Goal: Information Seeking & Learning: Get advice/opinions

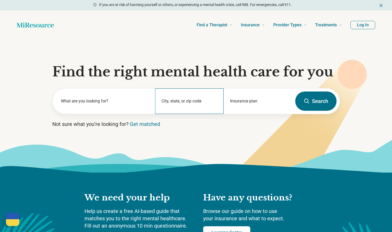
click at [184, 100] on div "City, state, or zip code" at bounding box center [189, 102] width 68 height 26
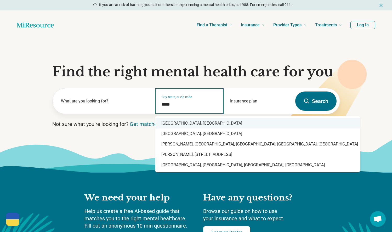
click at [177, 121] on div "Durham, NC" at bounding box center [257, 123] width 205 height 10
type input "**********"
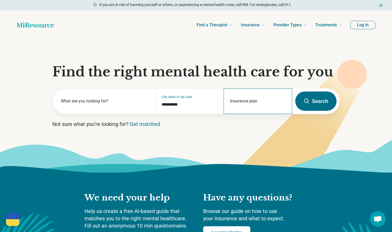
click at [257, 101] on div "Insurance plan" at bounding box center [257, 102] width 68 height 26
drag, startPoint x: 232, startPoint y: 124, endPoint x: 270, endPoint y: 118, distance: 37.8
click at [235, 123] on div "DSHIP" at bounding box center [235, 124] width 22 height 10
type input "*****"
click at [322, 103] on button "Search" at bounding box center [315, 101] width 41 height 19
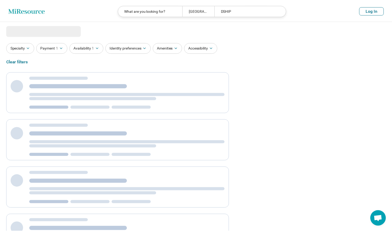
scroll to position [0, 0]
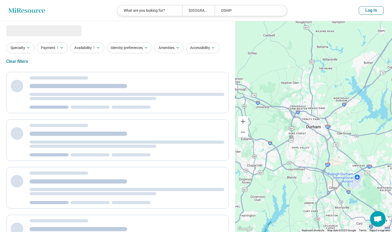
select select "***"
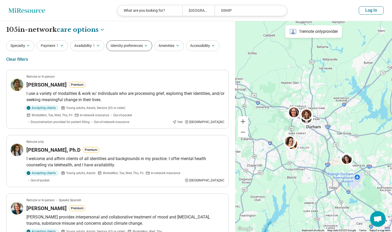
click at [146, 46] on icon "button" at bounding box center [146, 46] width 4 height 4
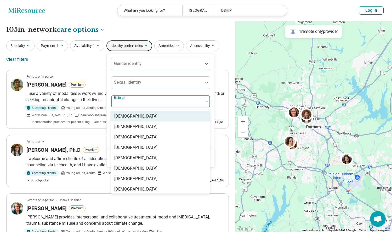
click at [138, 98] on div at bounding box center [157, 101] width 92 height 11
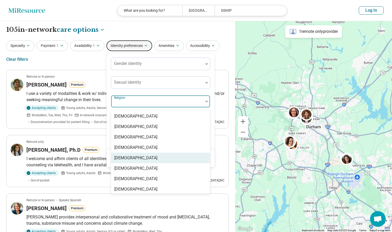
click at [128, 158] on div "[DEMOGRAPHIC_DATA]" at bounding box center [135, 158] width 43 height 6
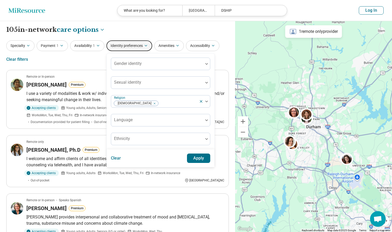
click at [108, 157] on div "Clear Apply" at bounding box center [161, 159] width 108 height 18
click at [196, 159] on button "Apply" at bounding box center [199, 158] width 24 height 9
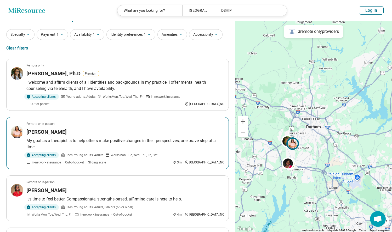
scroll to position [10, 0]
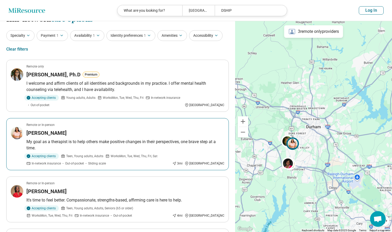
click at [95, 132] on div "Tedra Cook" at bounding box center [125, 133] width 198 height 7
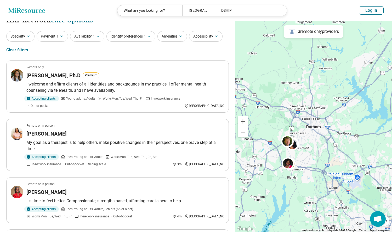
click at [371, 13] on button "Log In" at bounding box center [370, 10] width 25 height 8
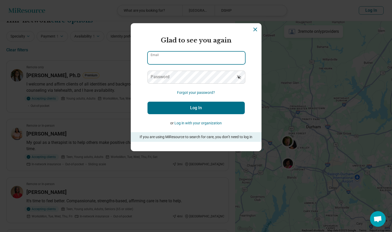
type input "**********"
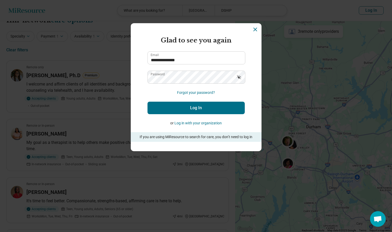
click at [193, 108] on button "Log In" at bounding box center [195, 108] width 97 height 13
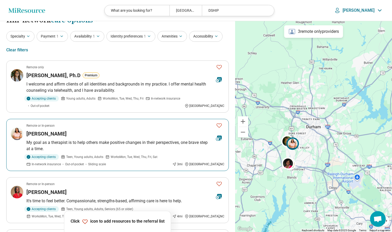
click at [79, 132] on div "Tedra Cook" at bounding box center [118, 133] width 185 height 7
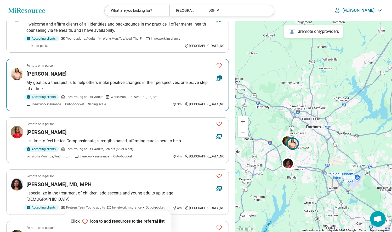
scroll to position [73, 0]
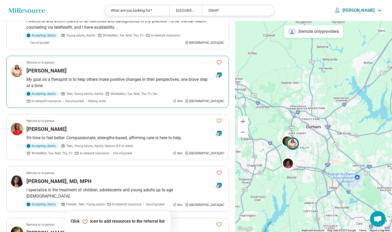
click at [219, 61] on icon "Favorite" at bounding box center [219, 62] width 6 height 6
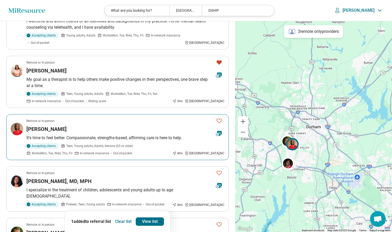
click at [90, 130] on div "Carynne Williams" at bounding box center [118, 129] width 185 height 7
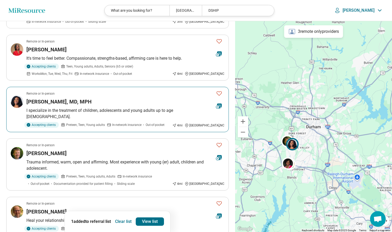
scroll to position [134, 0]
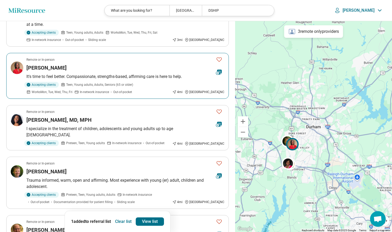
click at [218, 61] on icon "Favorite" at bounding box center [219, 59] width 6 height 6
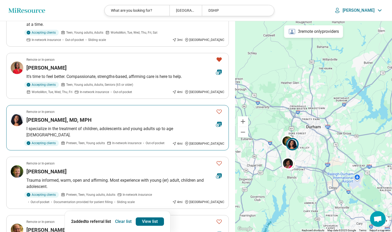
click at [98, 121] on div "Erikka Taylor, MD, MPH" at bounding box center [118, 120] width 185 height 7
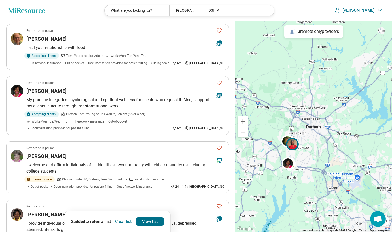
scroll to position [335, 0]
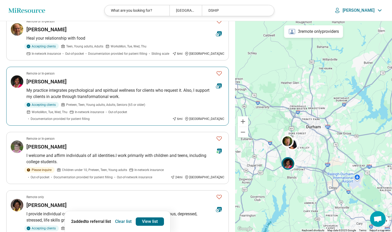
click at [123, 78] on div "Tonya Armstrong" at bounding box center [118, 81] width 185 height 7
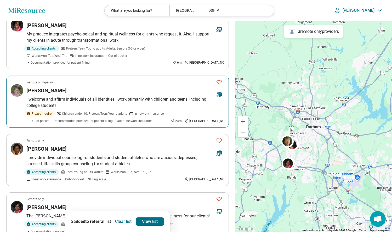
scroll to position [430, 0]
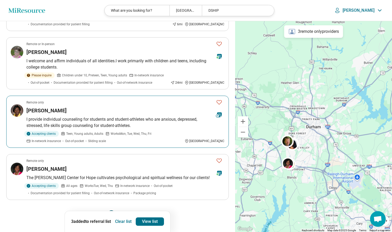
click at [76, 100] on article "Remote only Anita Daniels I provide individual counseling for students and stud…" at bounding box center [117, 122] width 222 height 52
click at [220, 99] on icon "Favorite" at bounding box center [219, 102] width 6 height 6
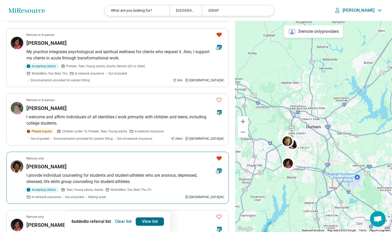
scroll to position [373, 0]
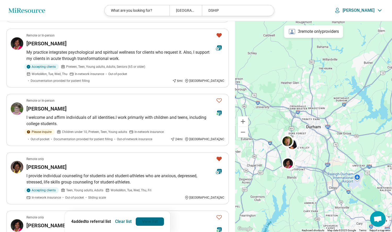
click at [148, 221] on link "View list" at bounding box center [150, 222] width 28 height 8
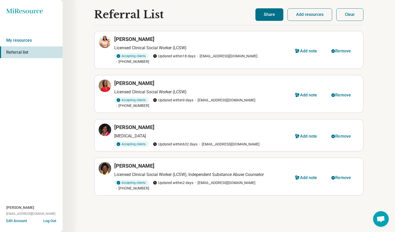
click at [266, 15] on button "Share" at bounding box center [270, 14] width 28 height 13
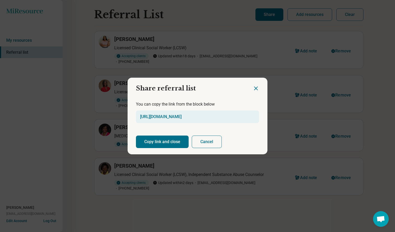
click at [156, 142] on button "Copy link and close" at bounding box center [162, 142] width 53 height 13
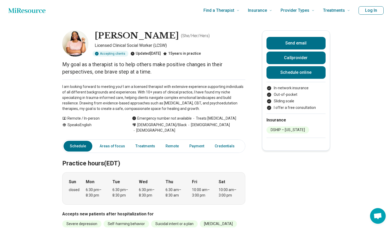
scroll to position [0, 3]
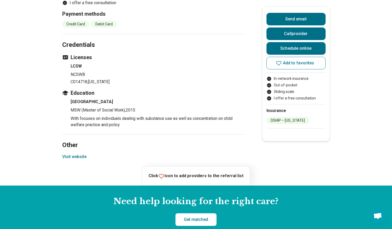
scroll to position [512, 0]
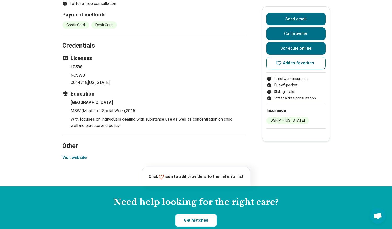
click at [81, 154] on button "Visit website" at bounding box center [74, 157] width 24 height 6
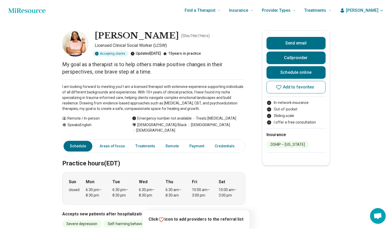
scroll to position [0, 0]
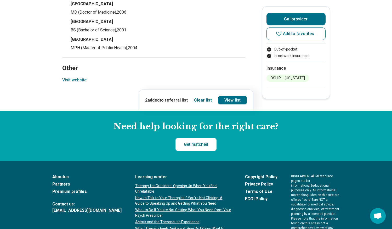
scroll to position [568, 0]
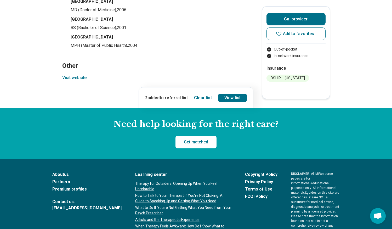
click at [79, 74] on button "Visit website" at bounding box center [74, 77] width 24 height 6
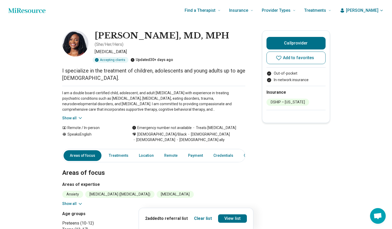
scroll to position [0, 0]
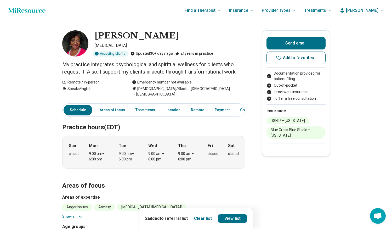
click at [281, 58] on icon at bounding box center [278, 58] width 6 height 6
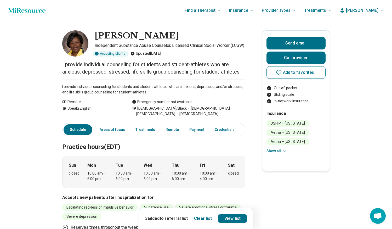
scroll to position [0, 1]
